Goal: Task Accomplishment & Management: Use online tool/utility

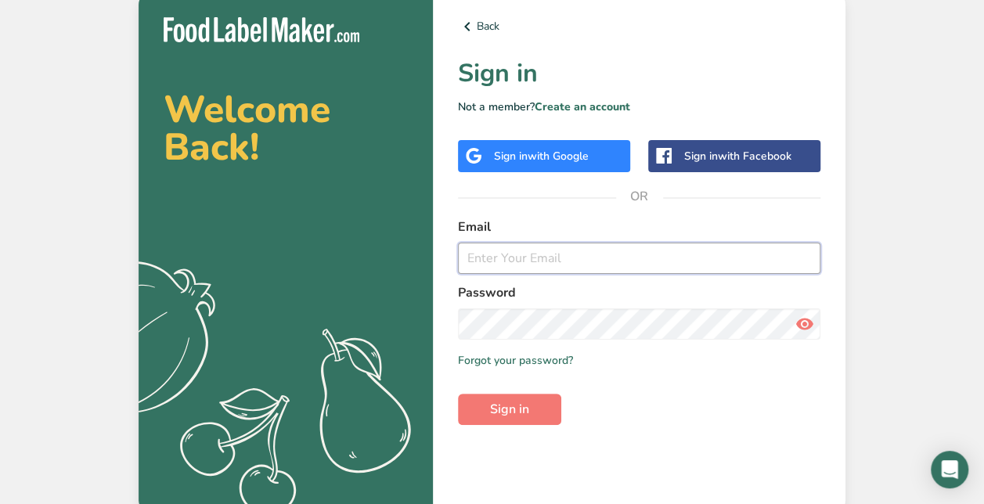
click at [474, 268] on input "email" at bounding box center [639, 258] width 362 height 31
paste input "[EMAIL_ADDRESS][DOMAIN_NAME]"
type input "[EMAIL_ADDRESS][DOMAIN_NAME]"
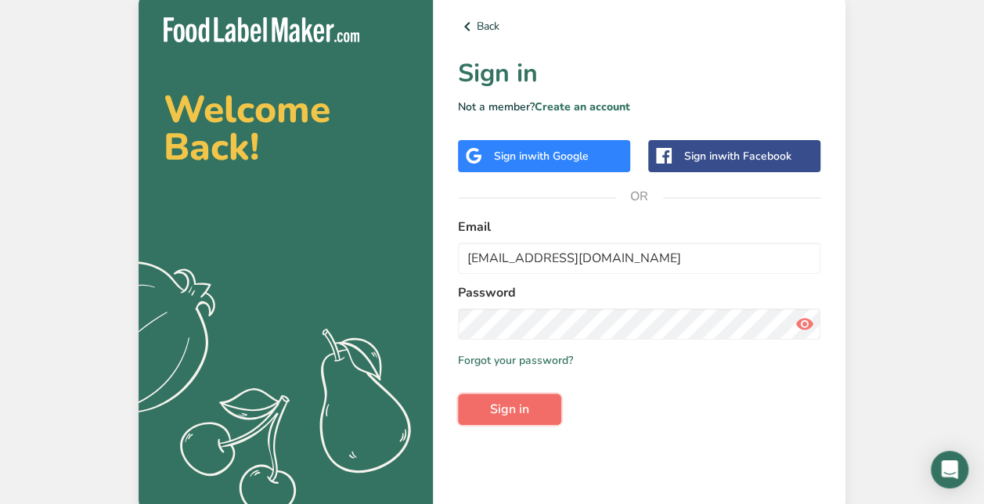
click at [515, 407] on span "Sign in" at bounding box center [509, 409] width 39 height 19
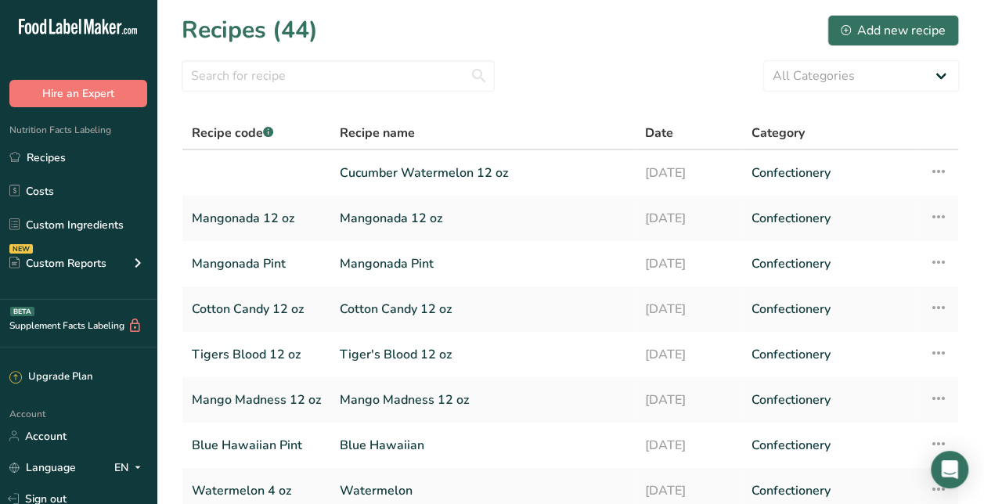
click at [586, 64] on div "All Categories Baked Goods [GEOGRAPHIC_DATA] Confectionery Cooked Meals, Salads…" at bounding box center [570, 75] width 777 height 31
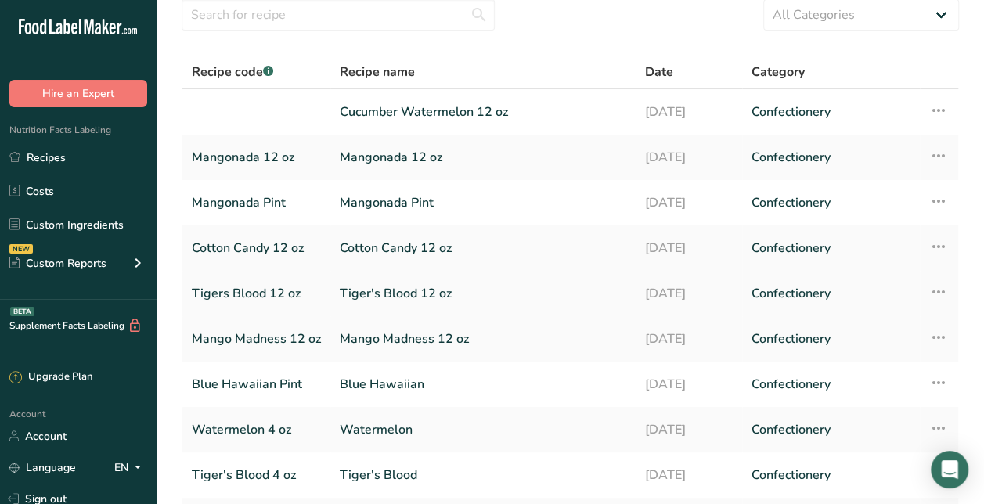
scroll to position [63, 0]
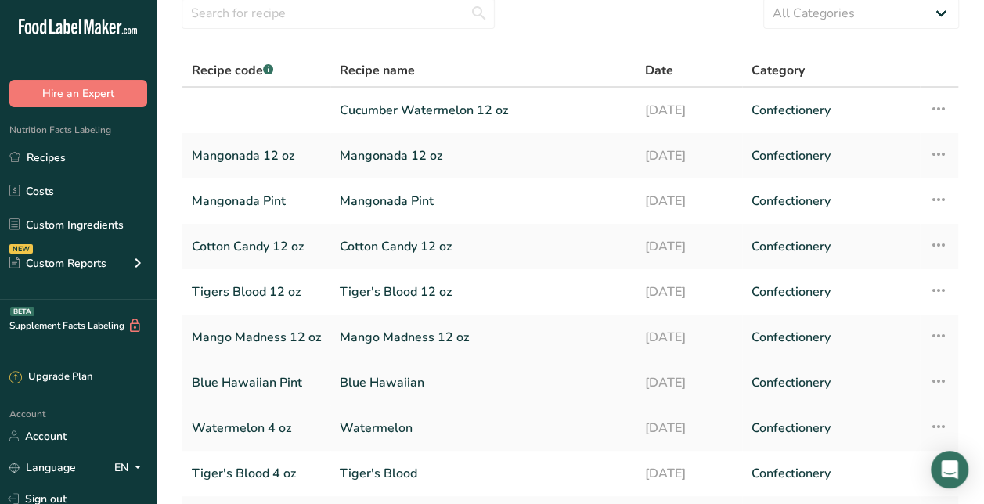
click at [416, 381] on link "Blue Hawaiian" at bounding box center [483, 382] width 287 height 33
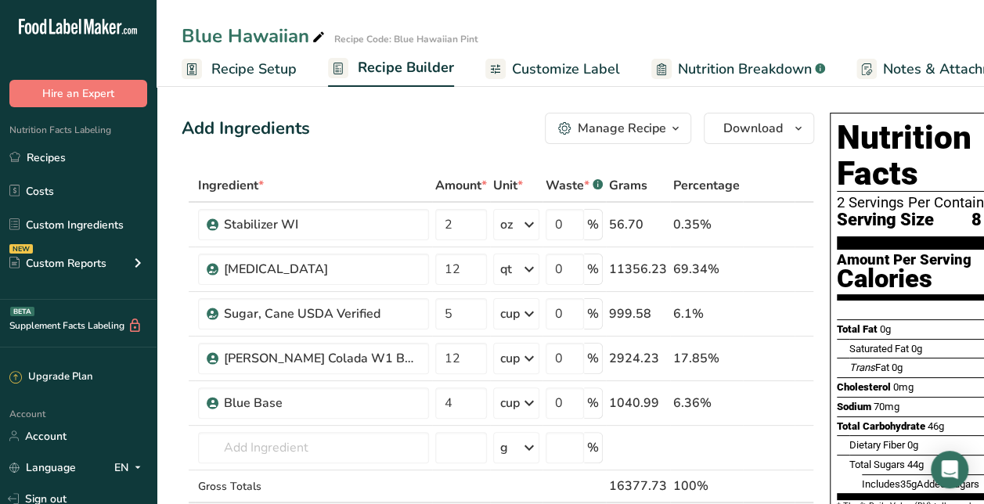
click at [615, 128] on div "Manage Recipe" at bounding box center [622, 128] width 88 height 19
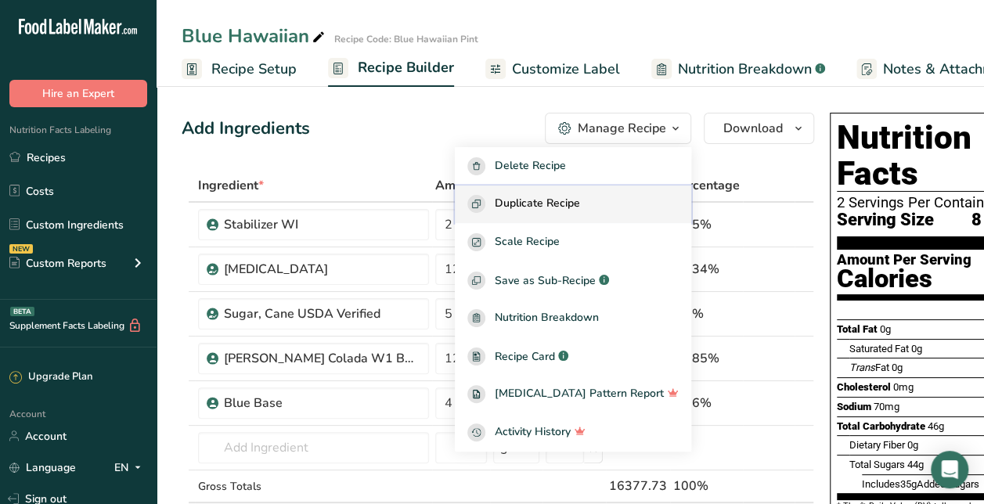
click at [560, 203] on span "Duplicate Recipe" at bounding box center [537, 204] width 85 height 18
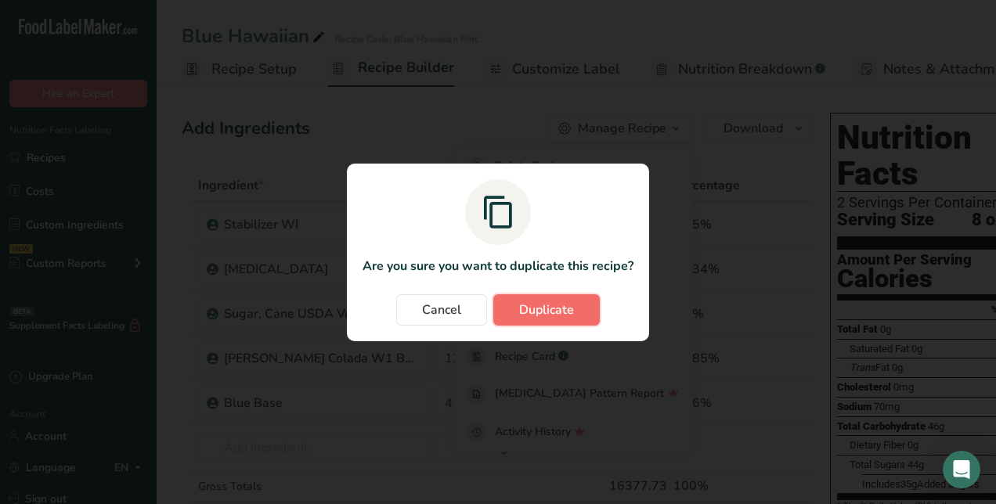
click at [546, 308] on span "Duplicate" at bounding box center [546, 310] width 55 height 19
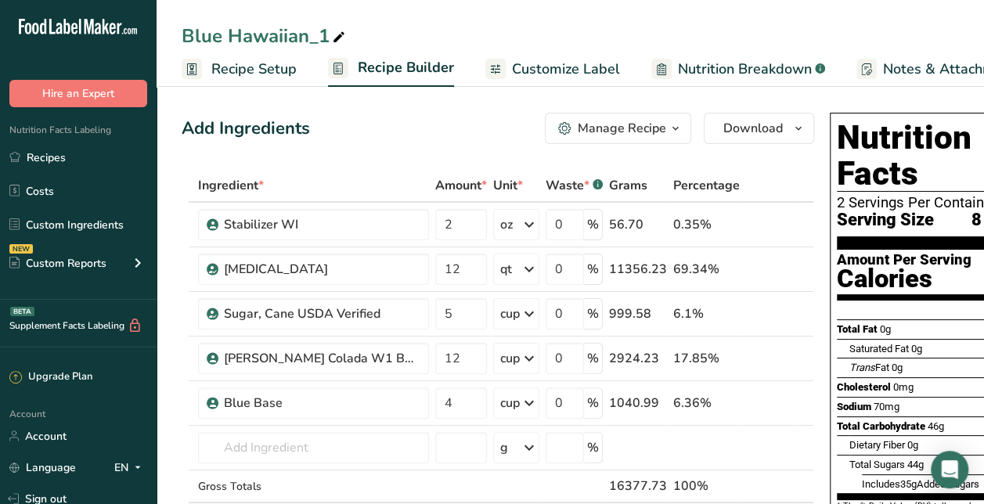
click at [342, 31] on icon at bounding box center [339, 38] width 14 height 22
click at [342, 31] on input "Blue Hawaiian_1" at bounding box center [570, 36] width 777 height 28
click at [467, 27] on input "Blue Hawaiian-12 oz" at bounding box center [570, 36] width 777 height 28
type input "Blue Hawaiian-12 oz"
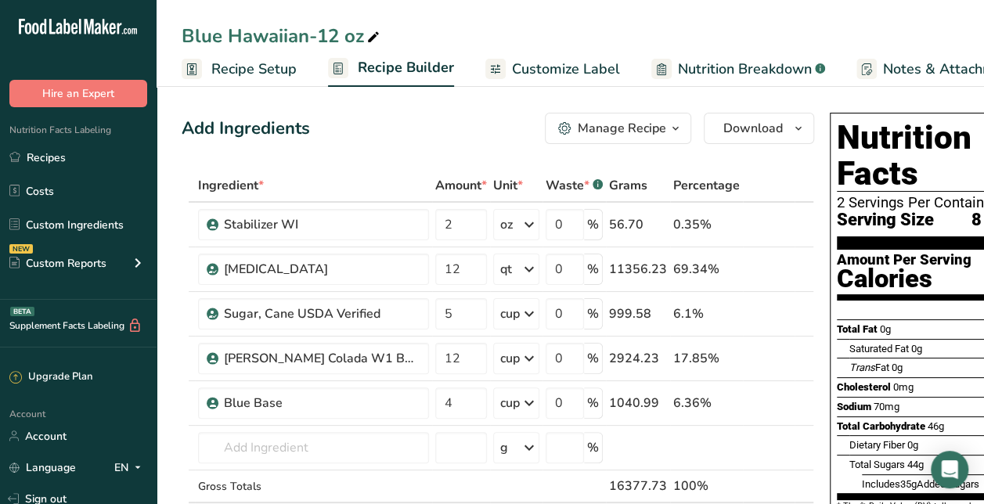
click at [257, 70] on span "Recipe Setup" at bounding box center [253, 69] width 85 height 21
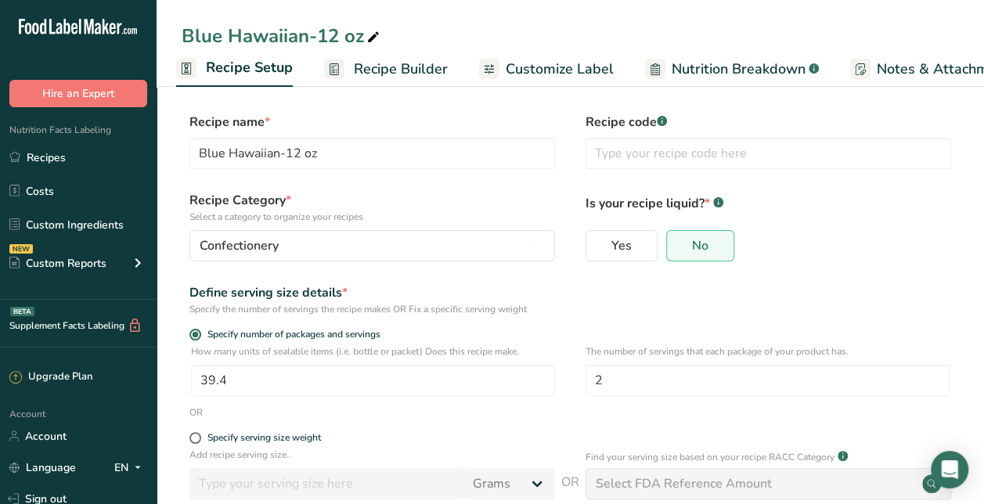
click at [401, 74] on span "Recipe Builder" at bounding box center [401, 69] width 94 height 21
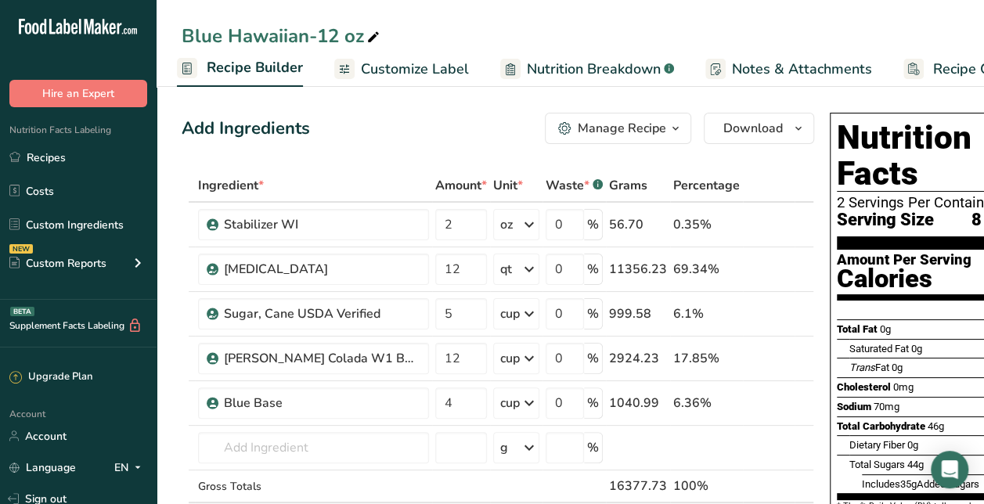
click at [606, 120] on div "Manage Recipe" at bounding box center [622, 128] width 88 height 19
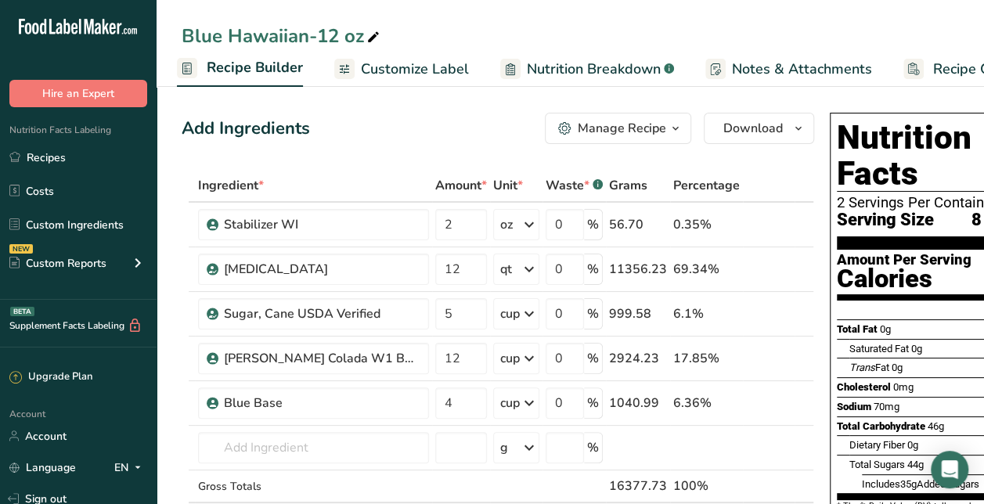
click at [592, 67] on span "Nutrition Breakdown" at bounding box center [594, 69] width 134 height 21
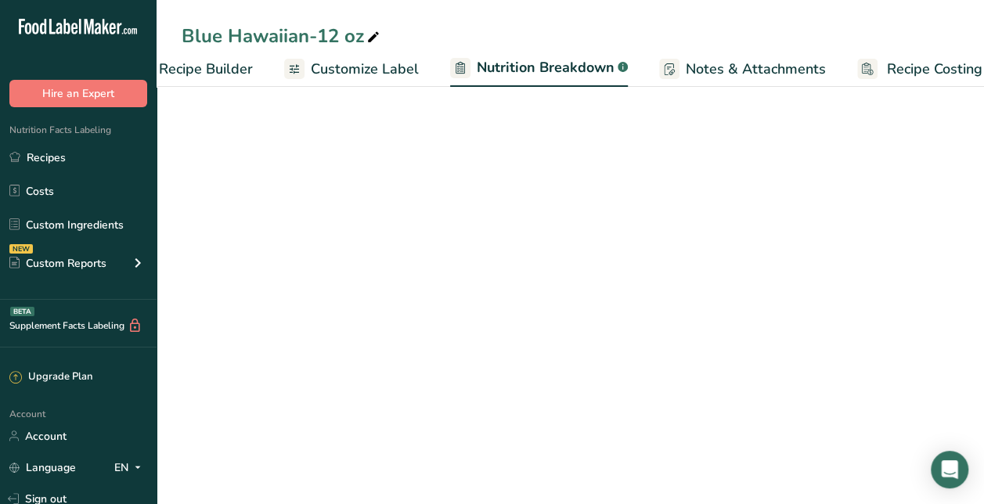
select select "Calories"
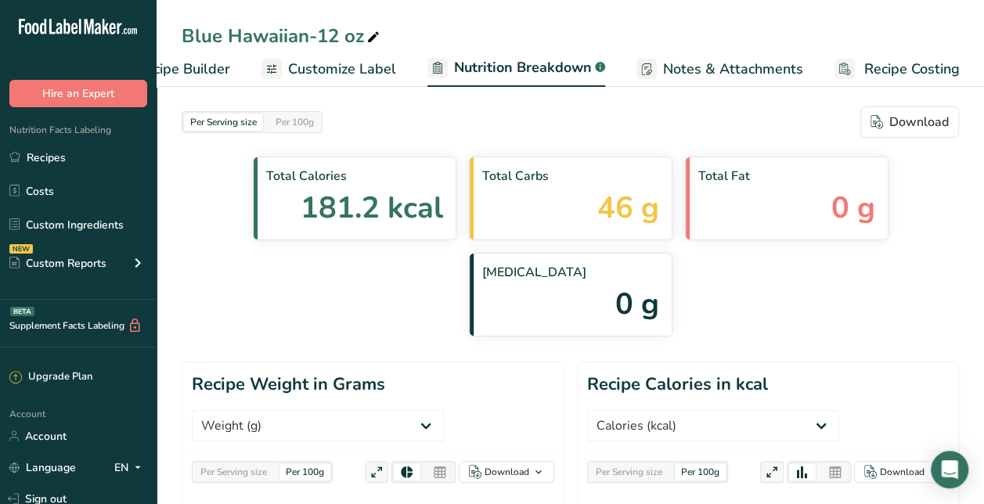
click at [340, 66] on span "Customize Label" at bounding box center [342, 69] width 108 height 21
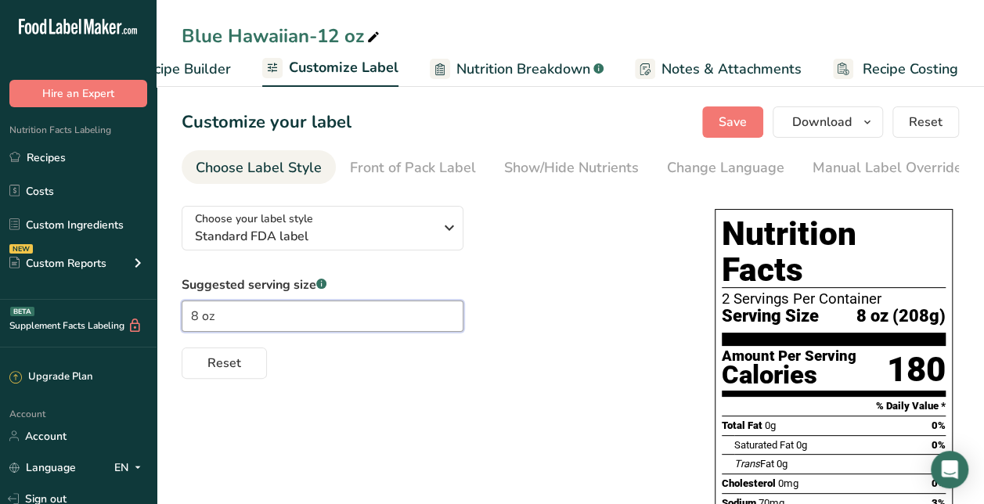
drag, startPoint x: 199, startPoint y: 319, endPoint x: 185, endPoint y: 318, distance: 14.2
click at [185, 318] on input "8 oz" at bounding box center [323, 316] width 282 height 31
type input "12 oz"
click at [211, 369] on span "Reset" at bounding box center [224, 363] width 34 height 19
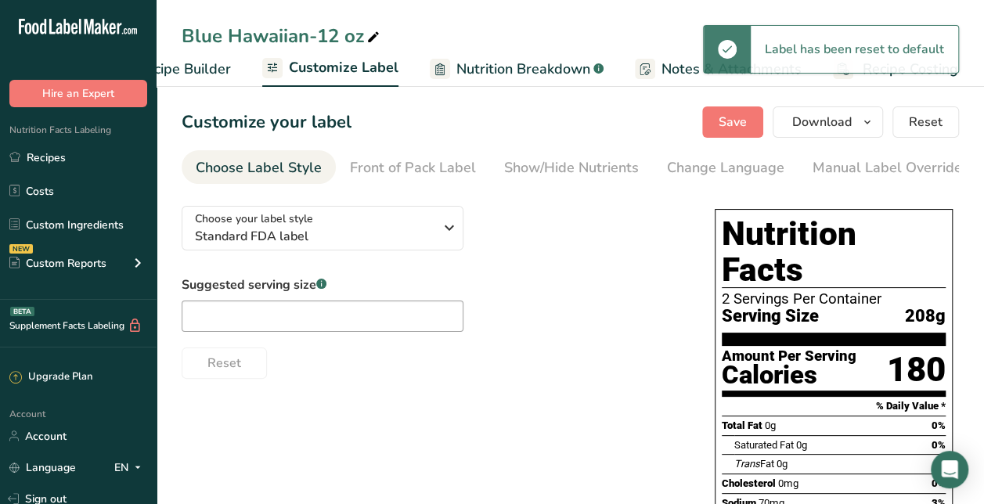
scroll to position [0, 0]
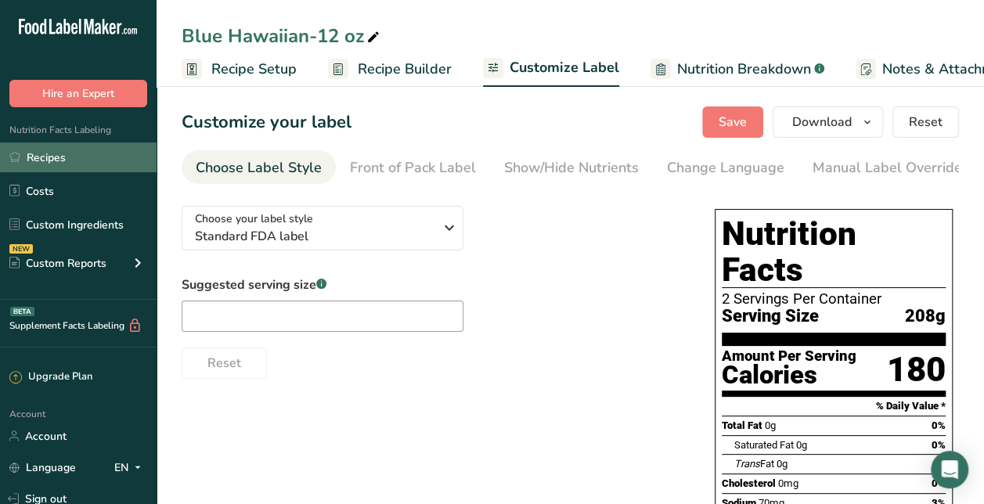
click at [111, 152] on link "Recipes" at bounding box center [78, 157] width 157 height 30
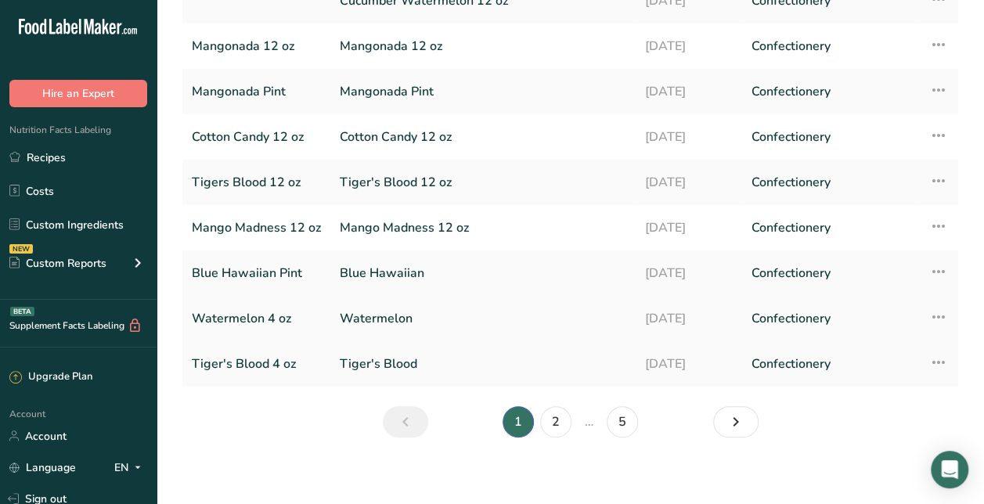
scroll to position [225, 0]
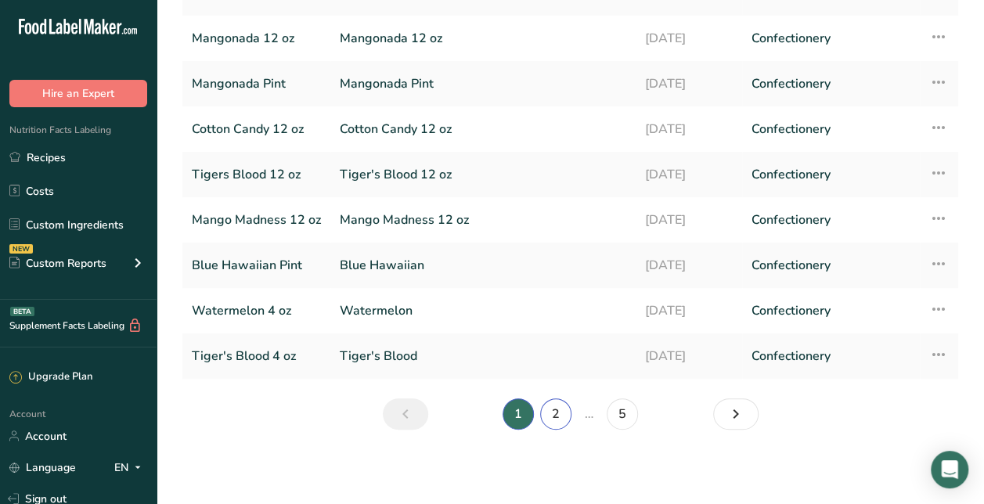
click at [556, 413] on link "2" at bounding box center [555, 413] width 31 height 31
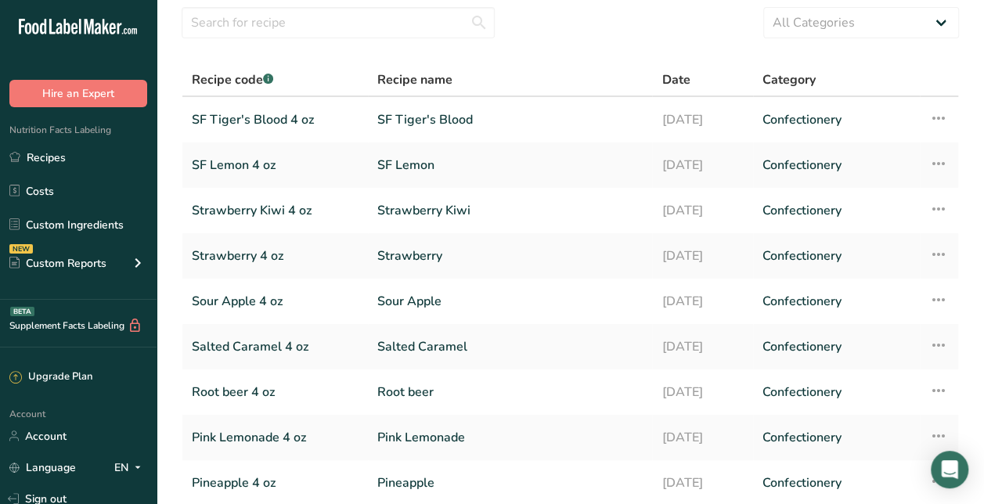
scroll to position [52, 0]
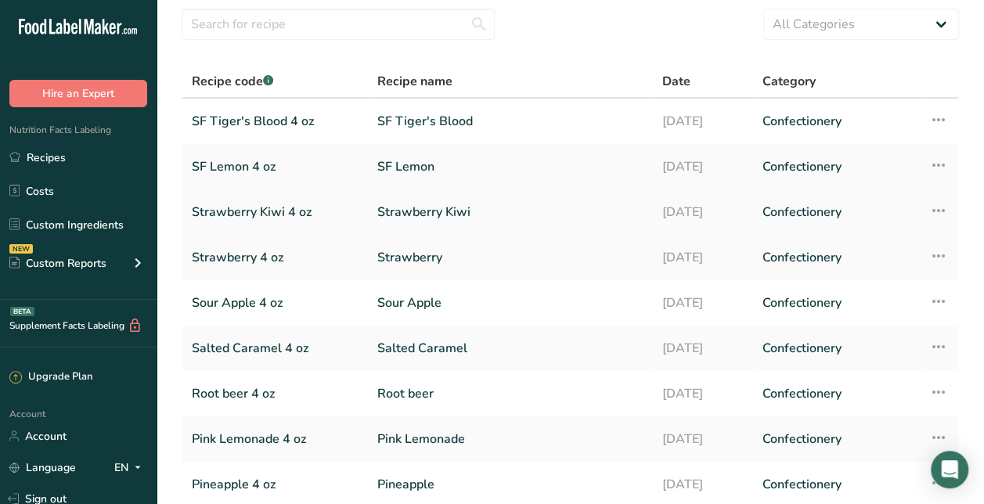
click at [377, 216] on link "Strawberry Kiwi" at bounding box center [509, 212] width 265 height 33
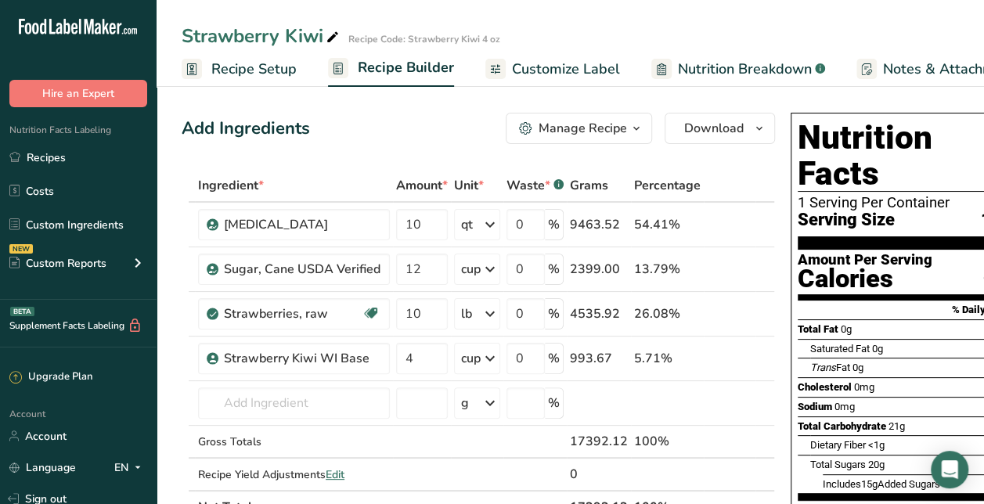
click at [616, 133] on div "Manage Recipe" at bounding box center [583, 128] width 88 height 19
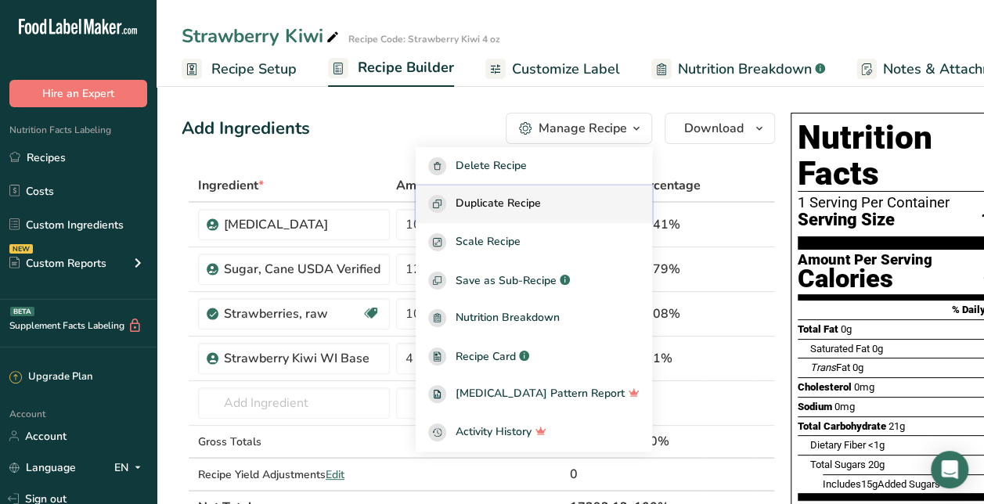
click at [541, 199] on span "Duplicate Recipe" at bounding box center [498, 204] width 85 height 18
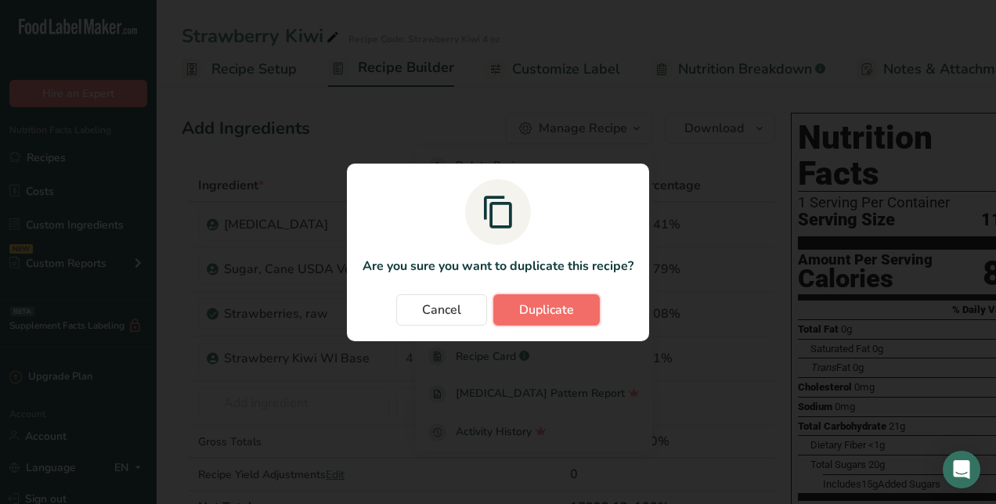
click at [522, 311] on span "Duplicate" at bounding box center [546, 310] width 55 height 19
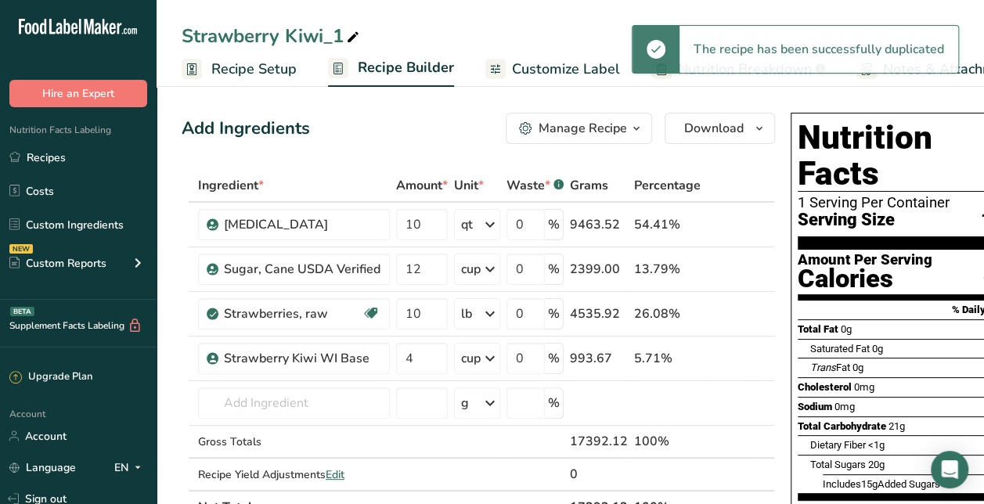
click at [343, 31] on div "Strawberry Kiwi_1" at bounding box center [272, 36] width 181 height 28
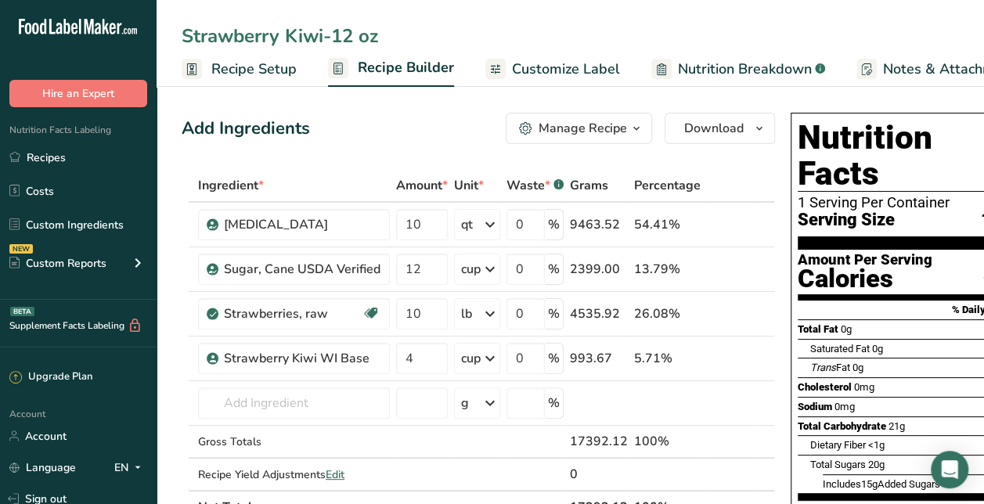
type input "Strawberry Kiwi-12 oz"
click at [370, 124] on div "Add Ingredients Manage Recipe Delete Recipe Duplicate Recipe Scale Recipe Save …" at bounding box center [478, 128] width 593 height 31
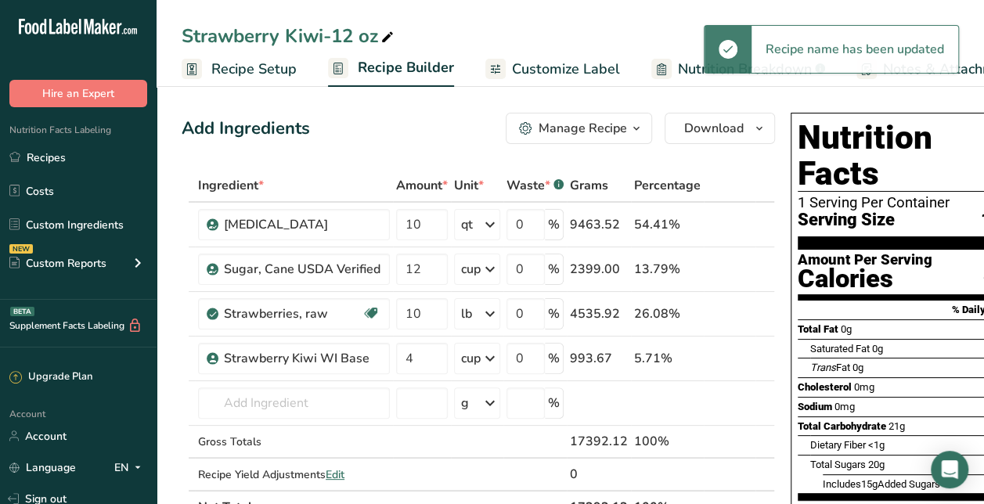
click at [537, 67] on span "Customize Label" at bounding box center [566, 69] width 108 height 21
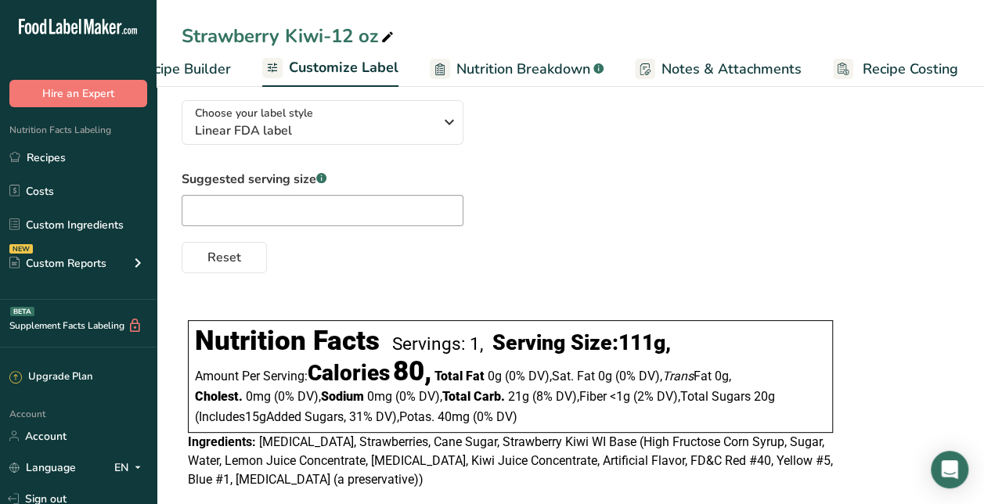
scroll to position [135, 0]
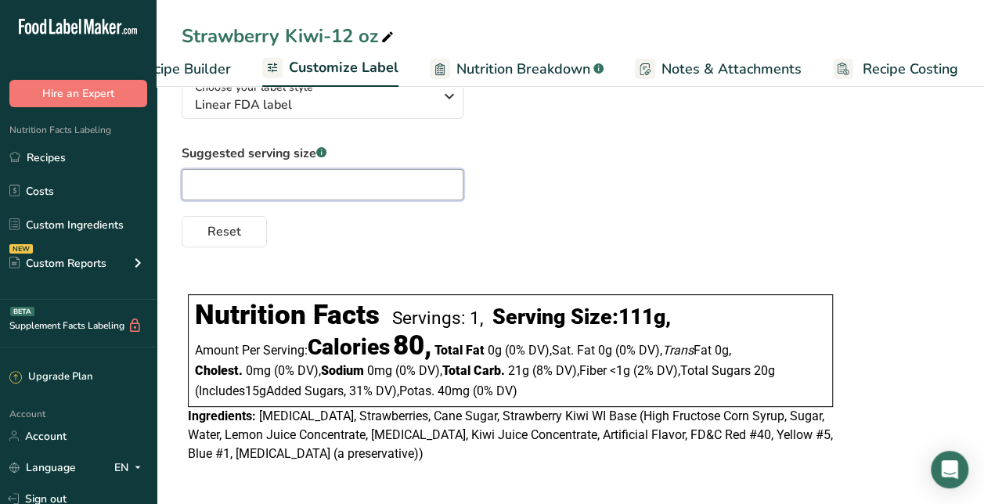
click at [282, 176] on input "text" at bounding box center [323, 184] width 282 height 31
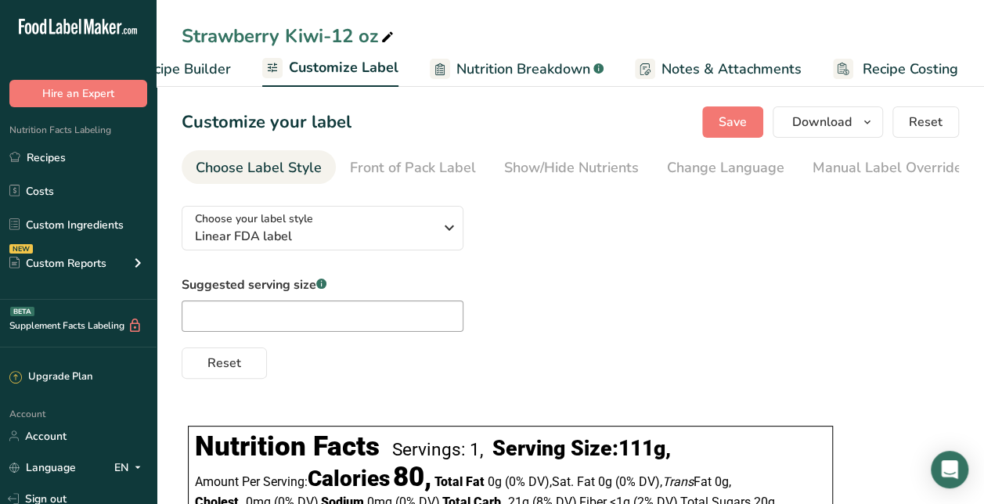
click at [196, 59] on span "Recipe Builder" at bounding box center [184, 69] width 94 height 21
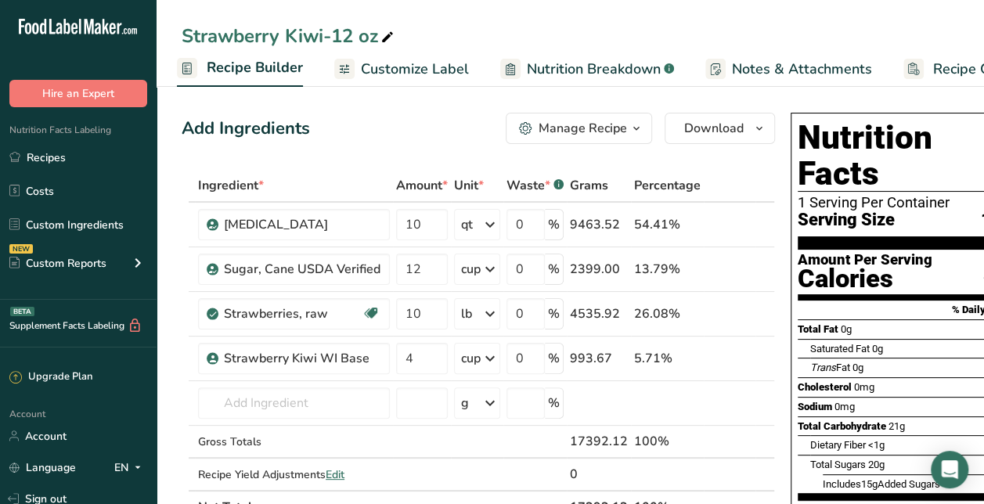
click at [405, 54] on link "Customize Label" at bounding box center [401, 69] width 135 height 35
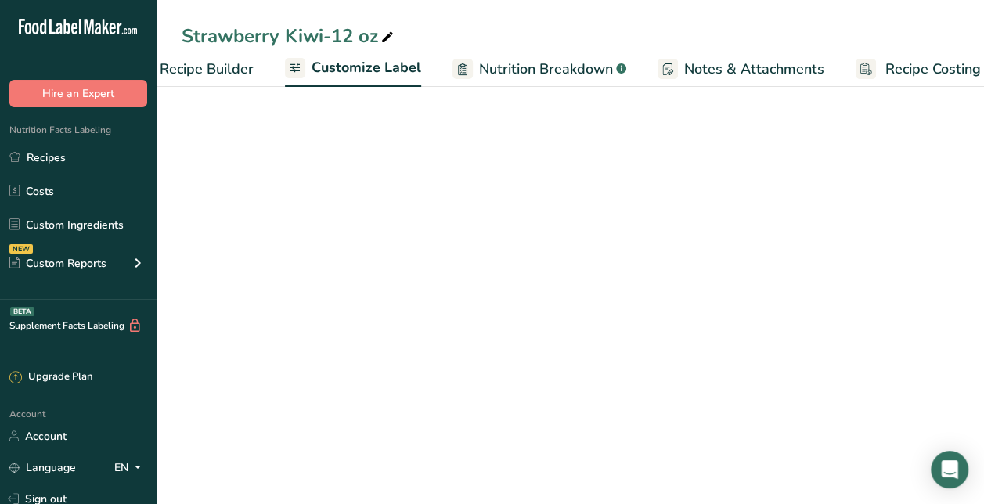
scroll to position [0, 221]
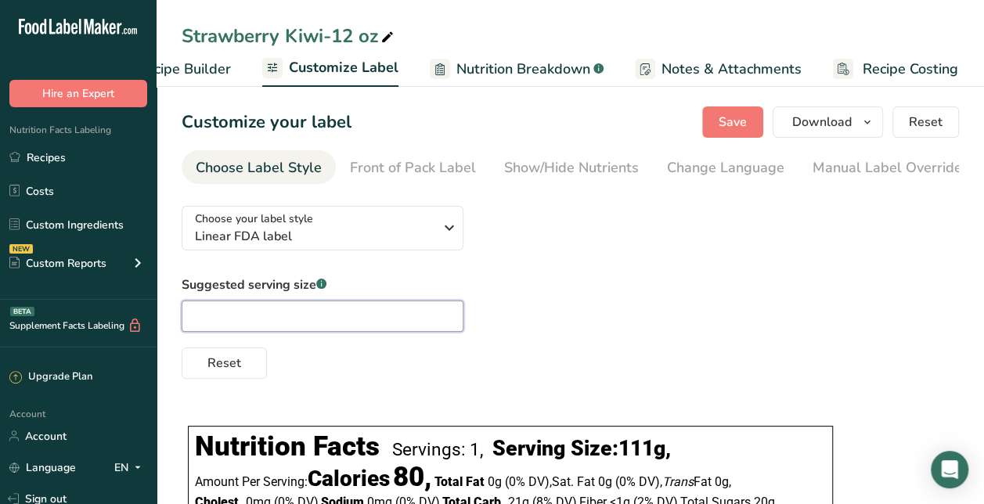
click at [302, 327] on input "text" at bounding box center [323, 316] width 282 height 31
type input "12 oz"
click at [222, 373] on span "Reset" at bounding box center [224, 363] width 34 height 19
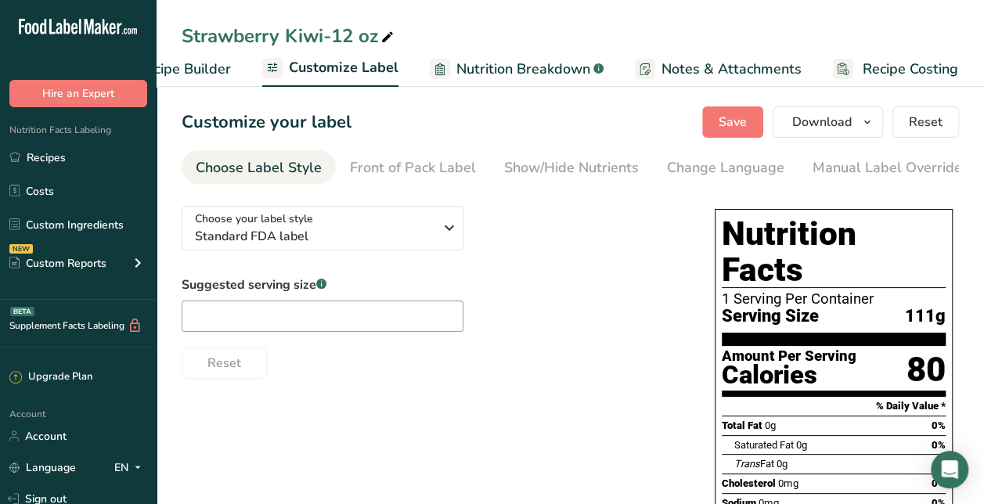
click at [200, 67] on span "Recipe Builder" at bounding box center [184, 69] width 94 height 21
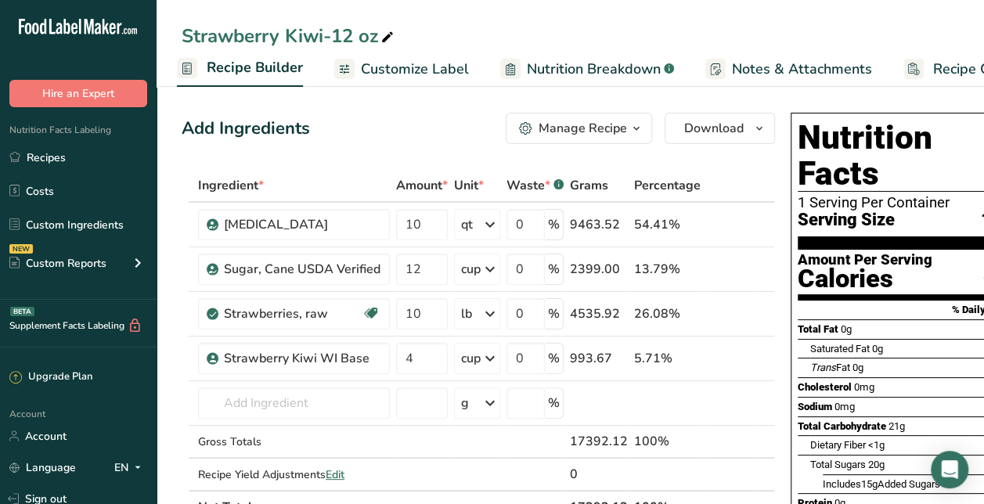
scroll to position [0, 45]
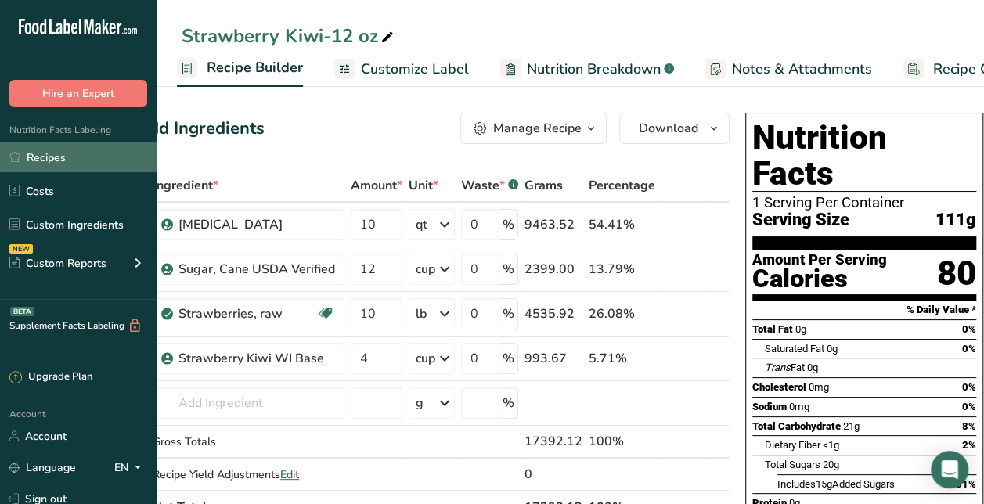
click at [66, 150] on link "Recipes" at bounding box center [78, 157] width 157 height 30
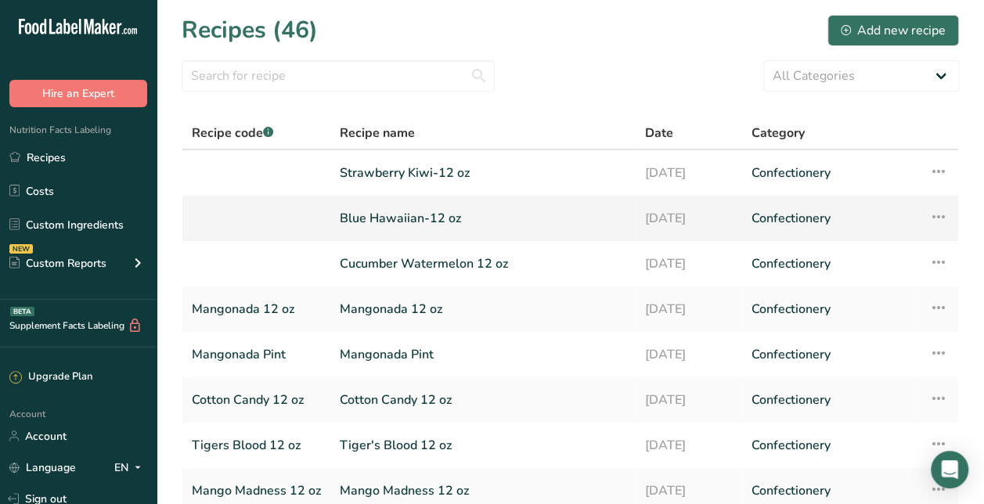
click at [428, 220] on link "Blue Hawaiian-12 oz" at bounding box center [483, 218] width 287 height 33
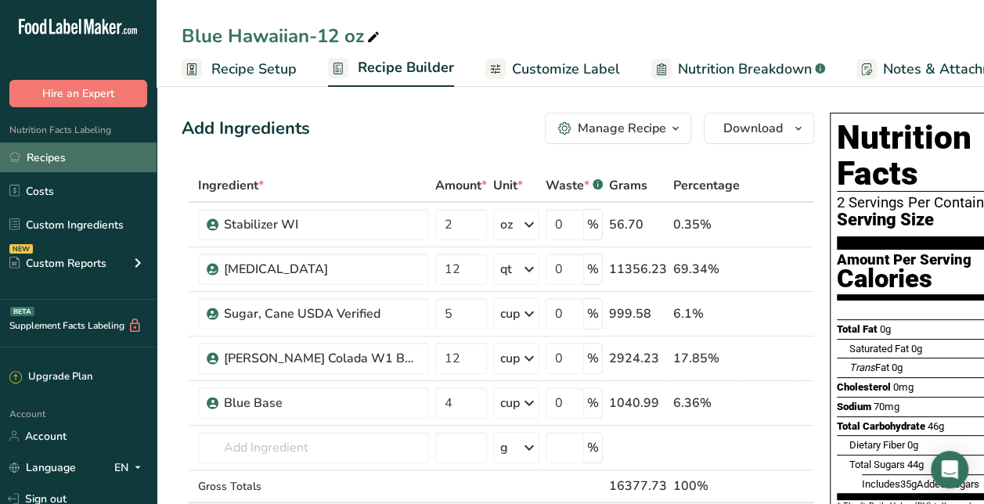
click at [66, 153] on link "Recipes" at bounding box center [78, 157] width 157 height 30
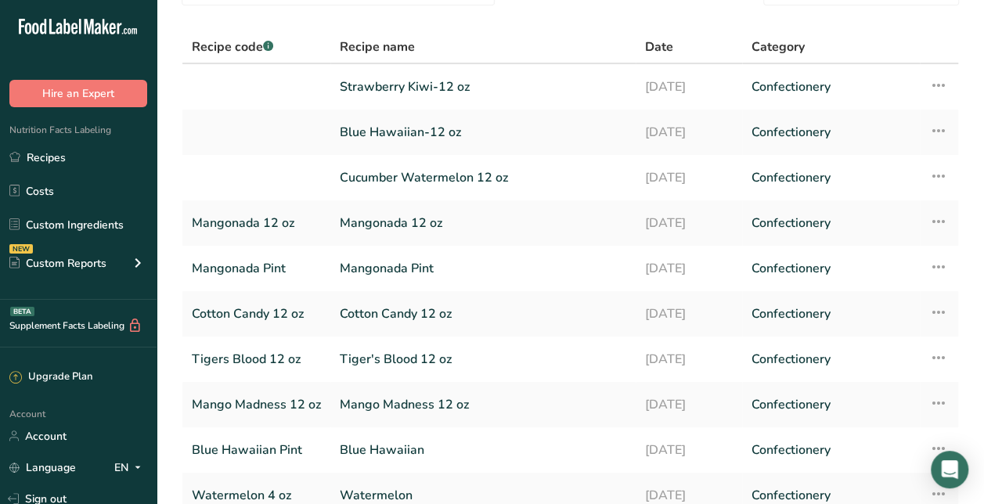
scroll to position [88, 0]
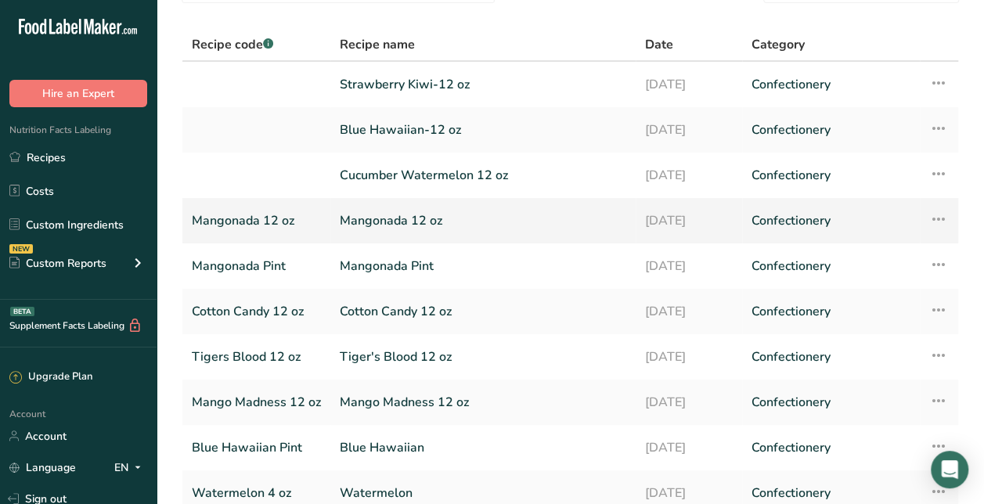
click at [396, 214] on link "Mangonada 12 oz" at bounding box center [483, 220] width 287 height 33
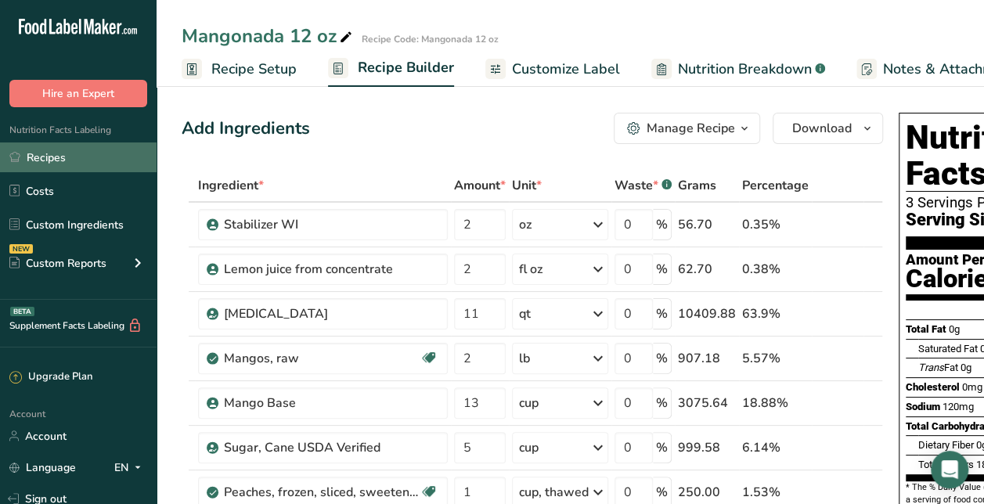
click at [96, 155] on link "Recipes" at bounding box center [78, 157] width 157 height 30
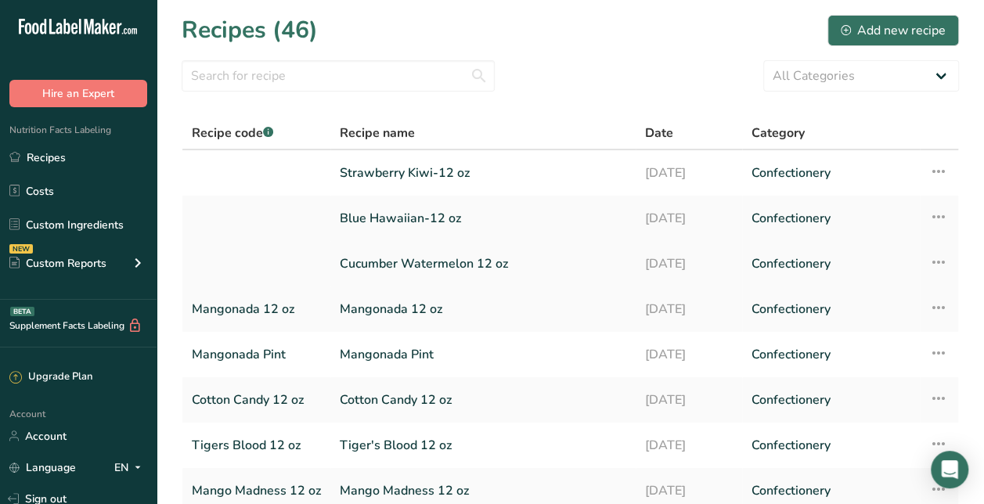
click at [413, 256] on link "Cucumber Watermelon 12 oz" at bounding box center [483, 263] width 287 height 33
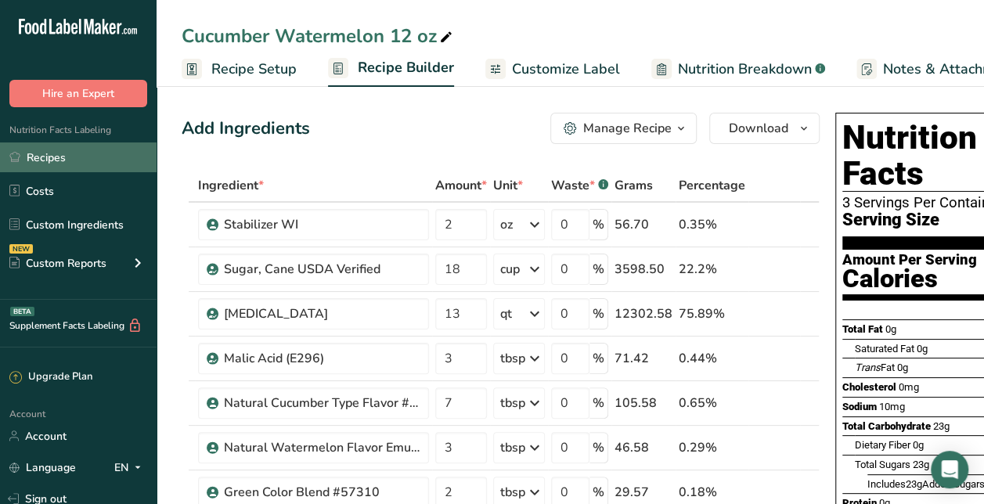
click at [38, 148] on link "Recipes" at bounding box center [78, 157] width 157 height 30
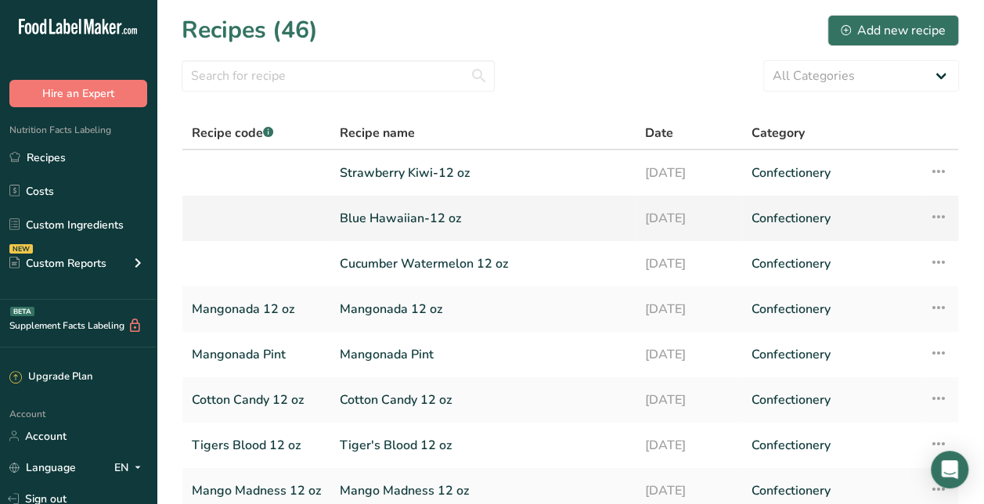
click at [416, 229] on link "Blue Hawaiian-12 oz" at bounding box center [483, 218] width 287 height 33
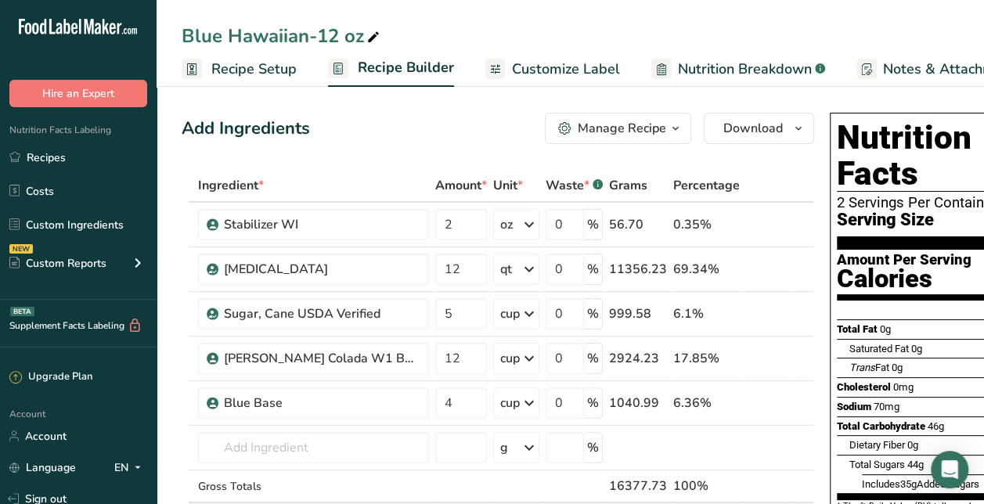
click at [316, 41] on div "Blue Hawaiian-12 oz" at bounding box center [282, 36] width 201 height 28
click at [316, 41] on input "Blue Hawaiian-12 oz" at bounding box center [570, 36] width 777 height 28
type input "Blue Hawaiian 12 oz"
click at [366, 128] on div "Add Ingredients Manage Recipe Delete Recipe Duplicate Recipe Scale Recipe Save …" at bounding box center [498, 128] width 633 height 31
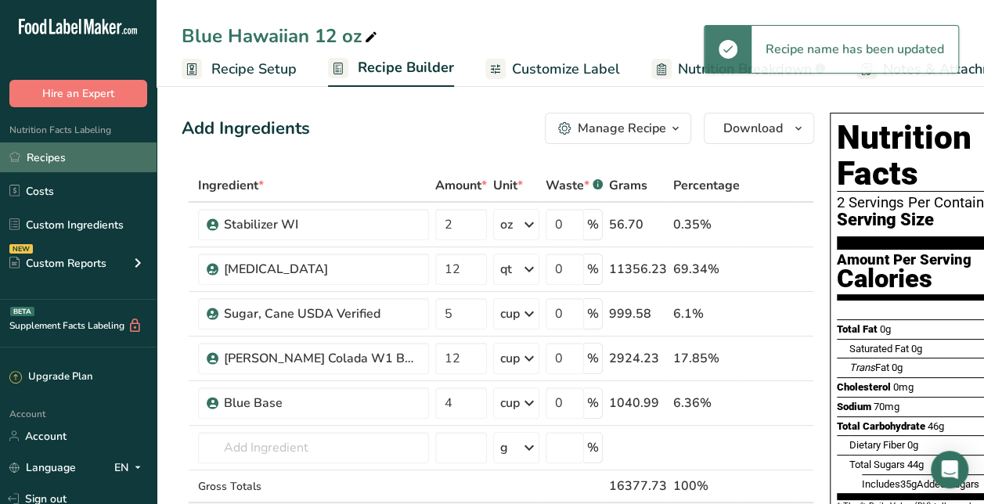
click at [81, 168] on link "Recipes" at bounding box center [78, 157] width 157 height 30
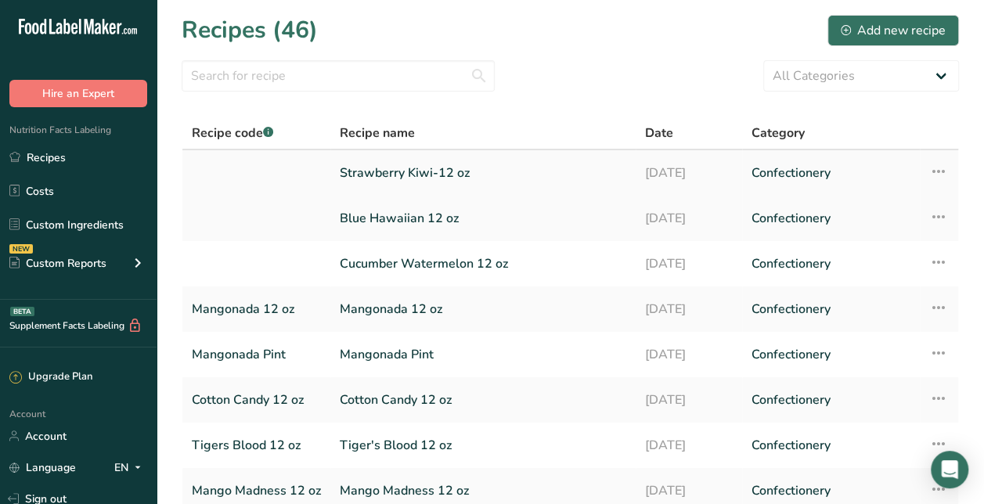
click at [402, 163] on link "Strawberry Kiwi-12 oz" at bounding box center [483, 173] width 287 height 33
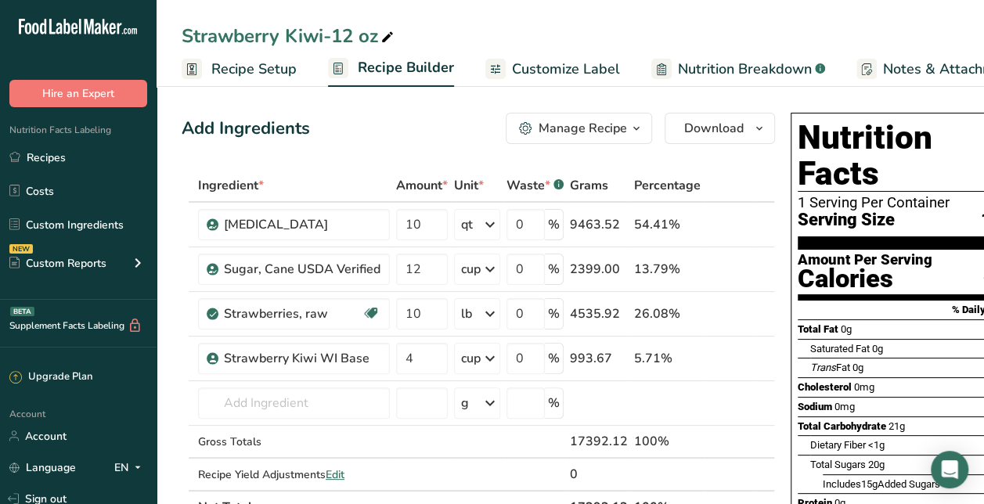
click at [337, 32] on div "Strawberry Kiwi-12 oz" at bounding box center [289, 36] width 215 height 28
type input "Strawberry Kiwi 12 oz"
click at [683, 28] on div "Strawberry Kiwi 12 oz" at bounding box center [570, 36] width 827 height 28
